Goal: Go to known website

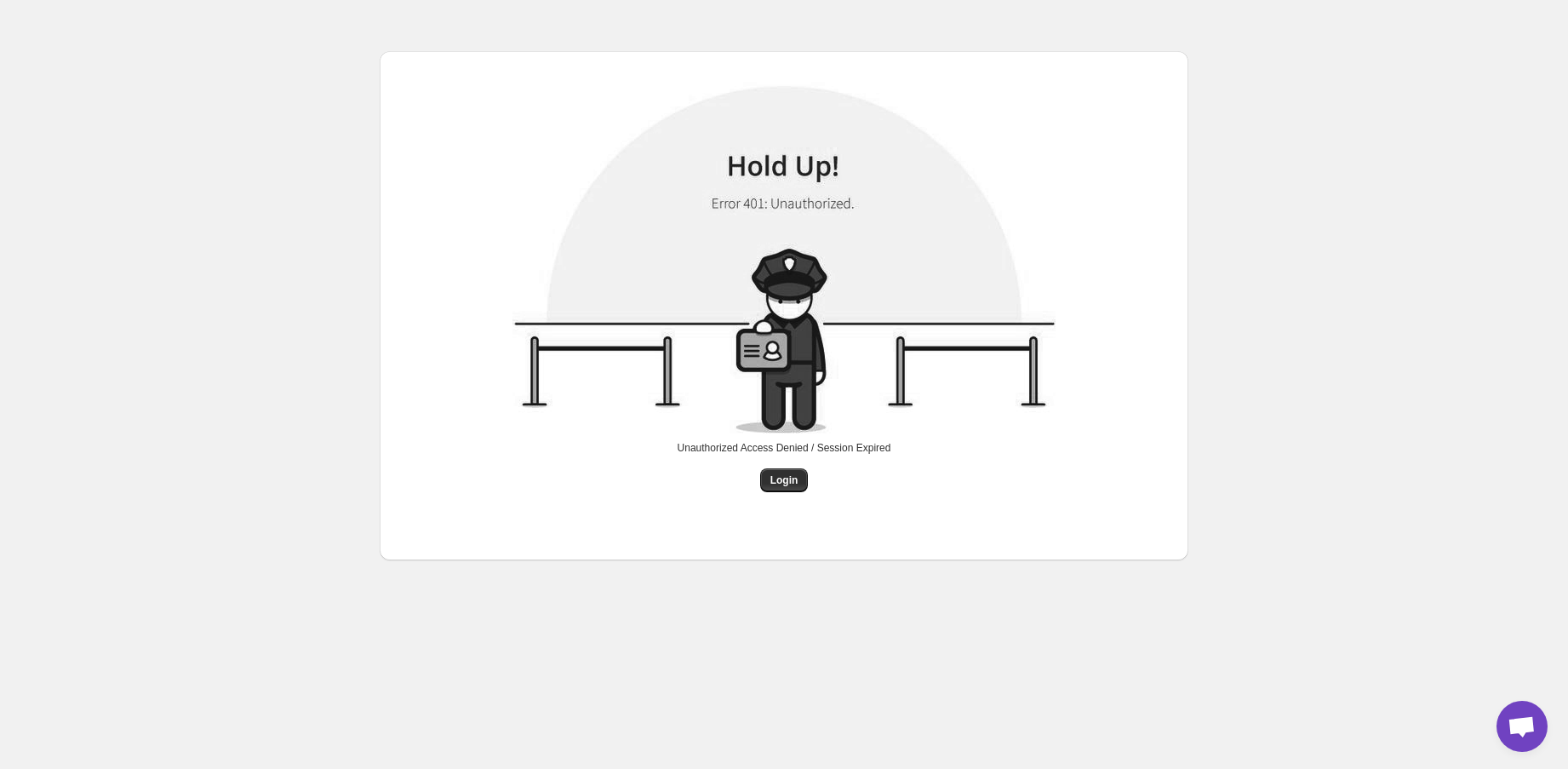
click at [771, 466] on div "Unauthorized Access Denied / Session Expired" at bounding box center [785, 454] width 214 height 28
click at [774, 472] on button "Login" at bounding box center [784, 480] width 49 height 24
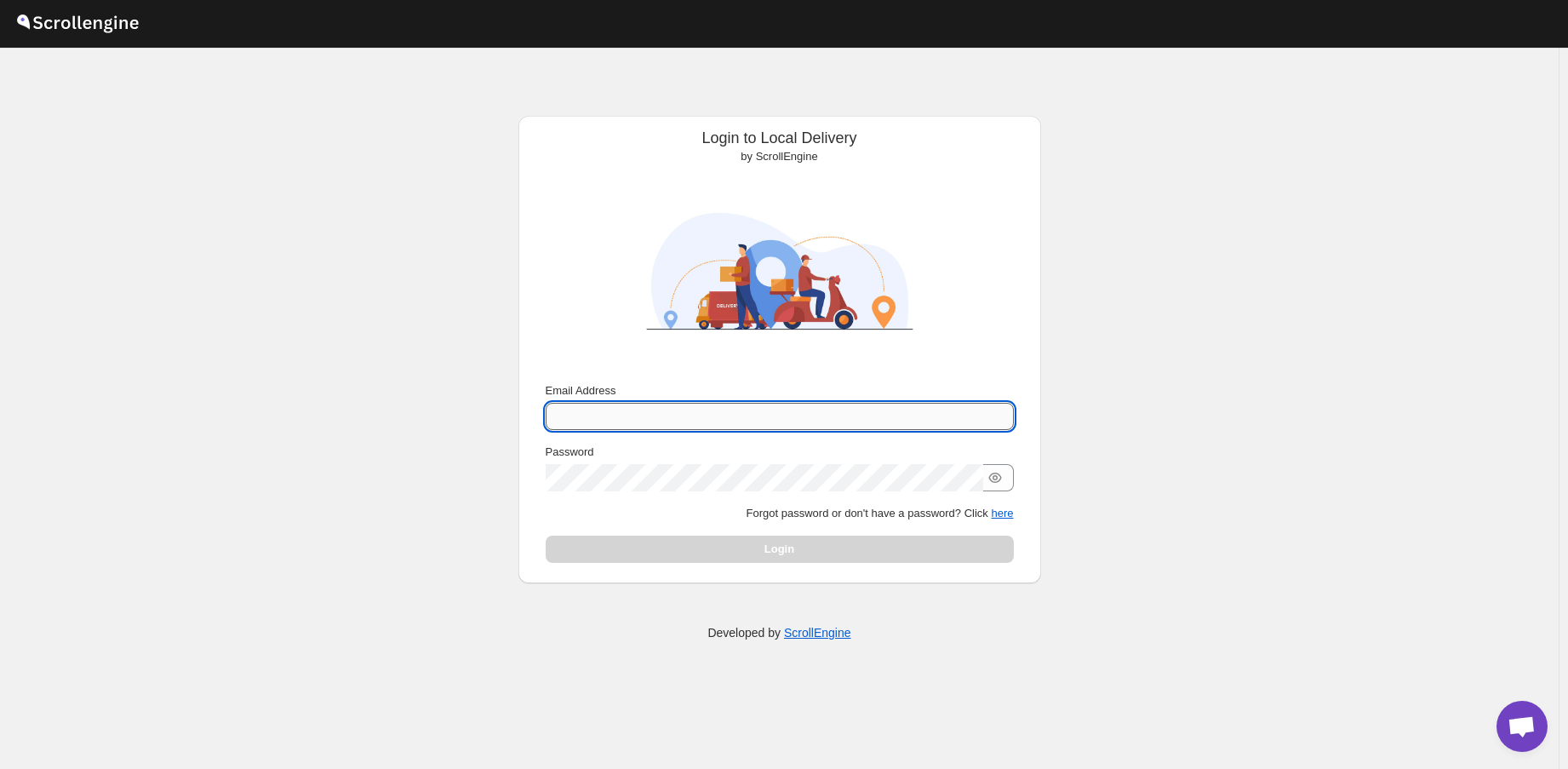
click at [705, 415] on input "Email Address" at bounding box center [779, 416] width 468 height 28
type input "[EMAIL_ADDRESS][DOMAIN_NAME]"
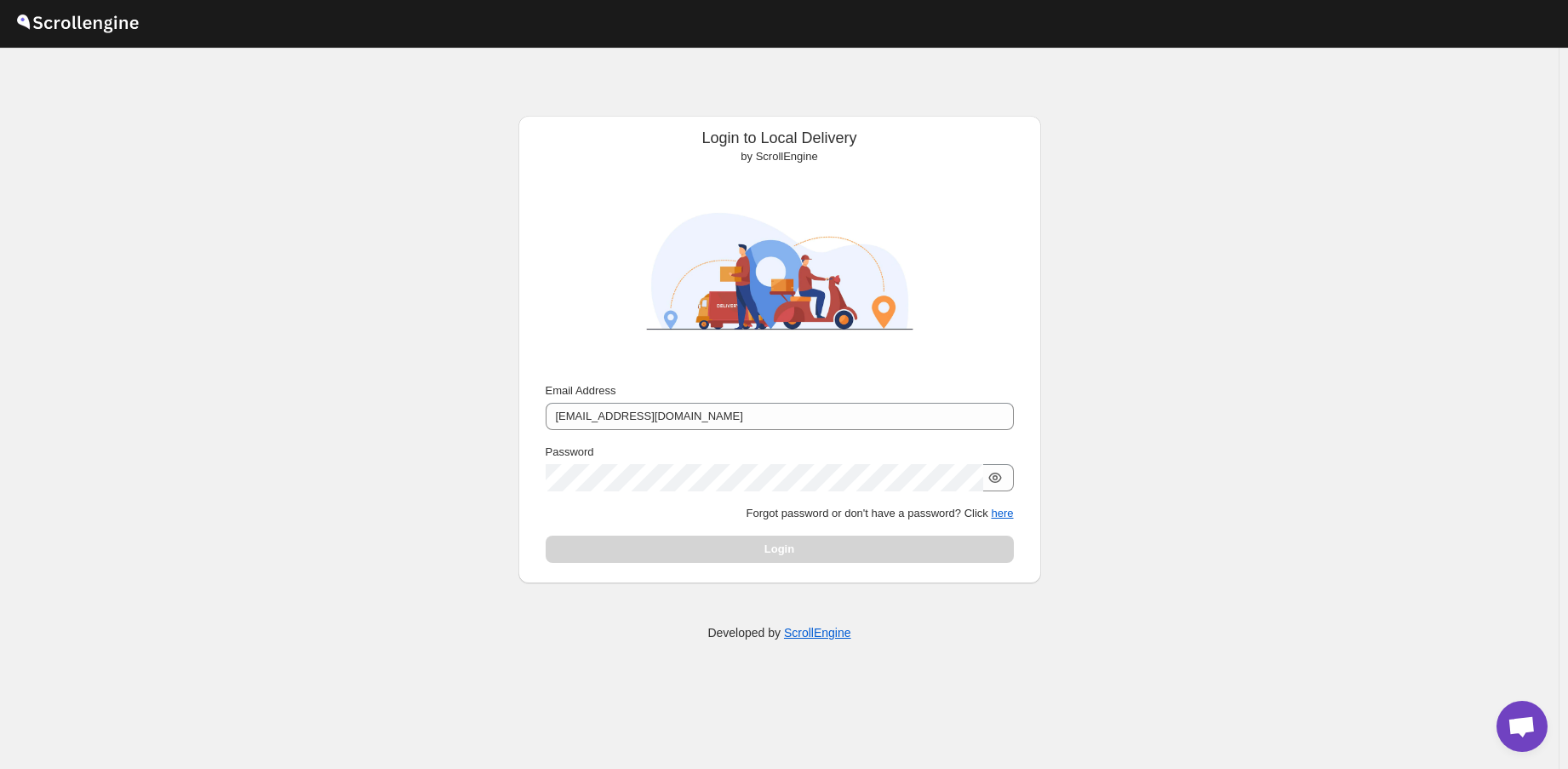
click at [1003, 476] on icon "button" at bounding box center [996, 478] width 17 height 17
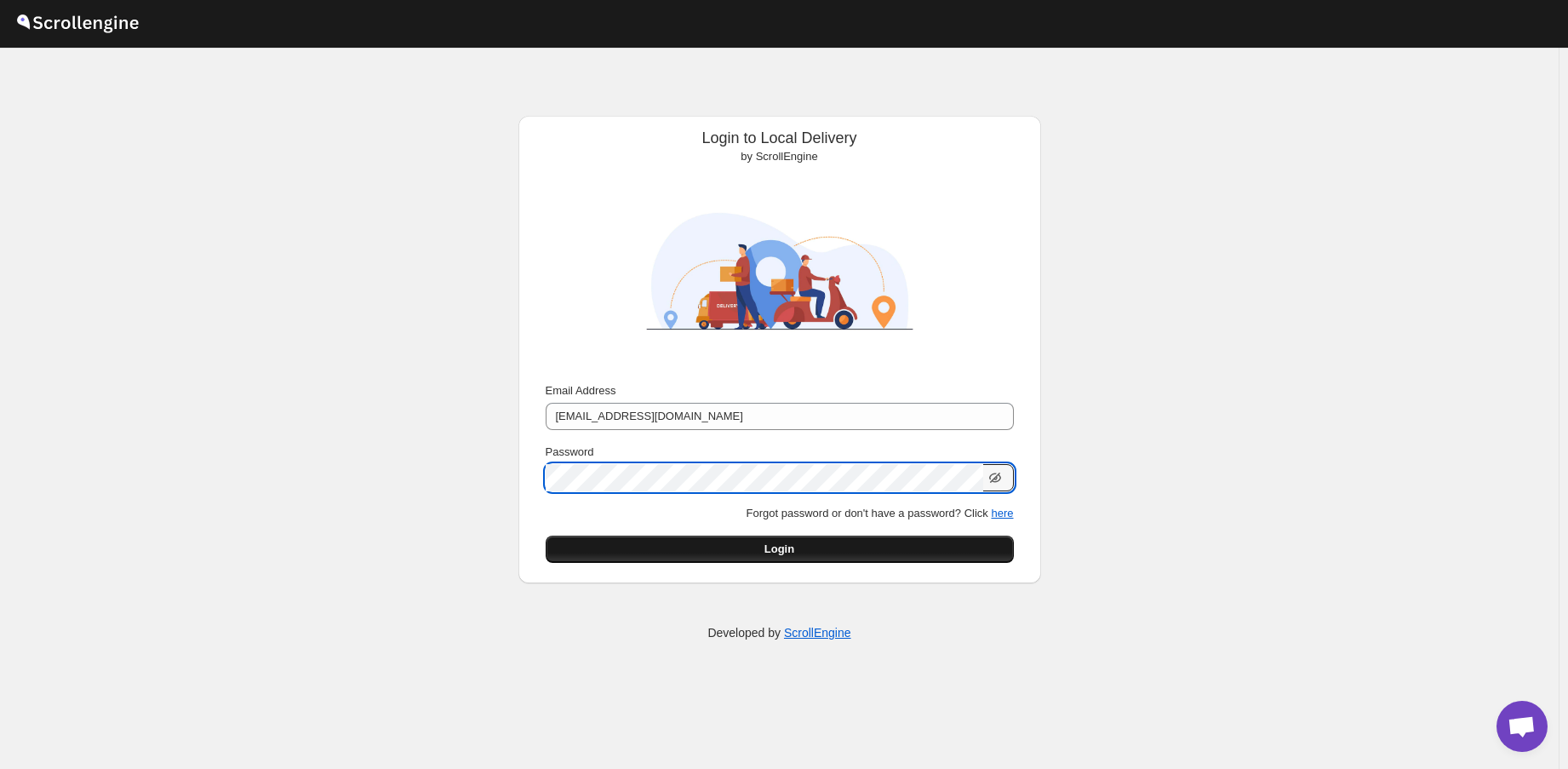
click at [916, 552] on button "Login" at bounding box center [779, 550] width 468 height 28
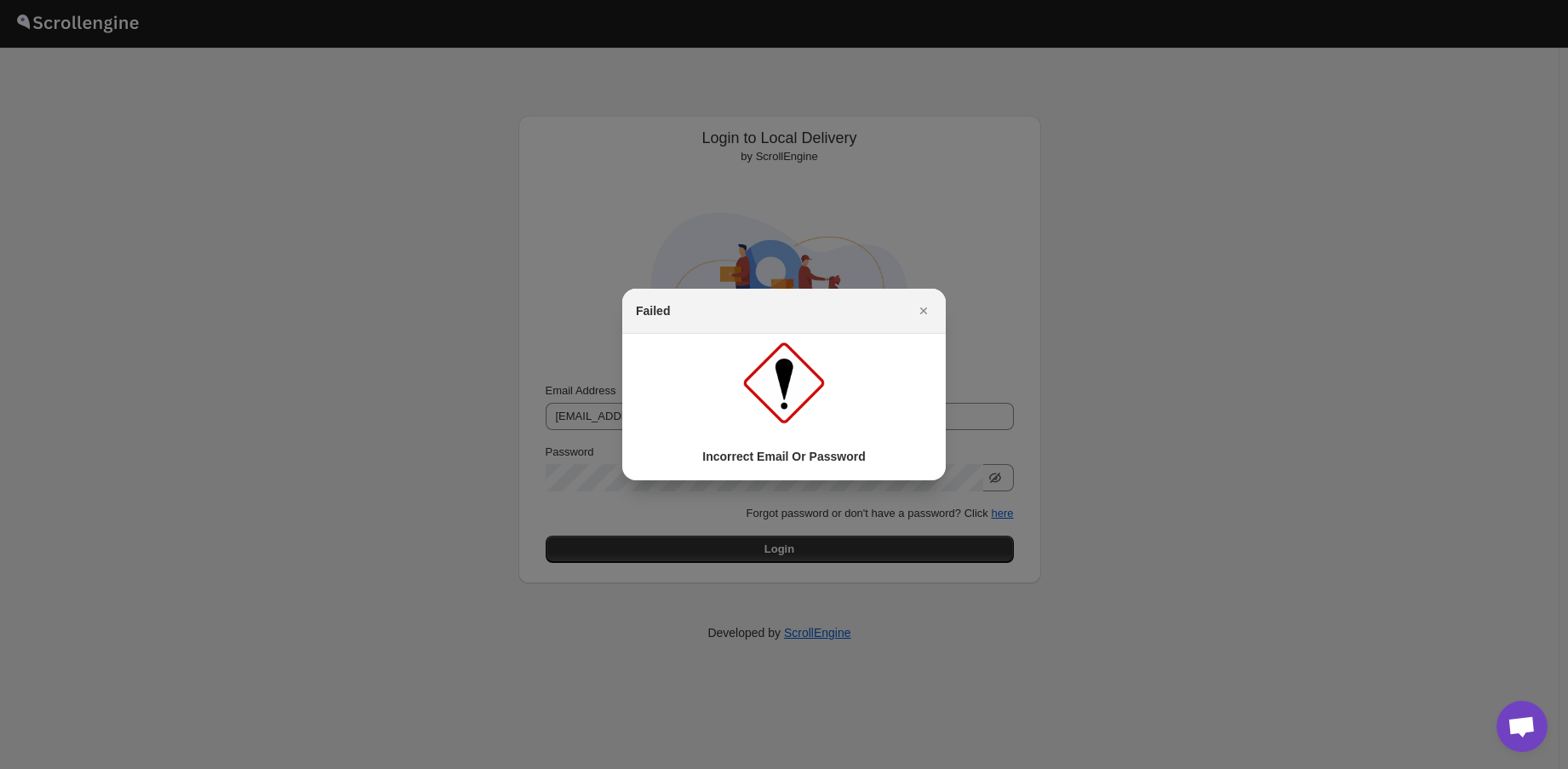
click at [922, 311] on icon "Close" at bounding box center [924, 311] width 17 height 17
